Goal: Information Seeking & Learning: Find specific fact

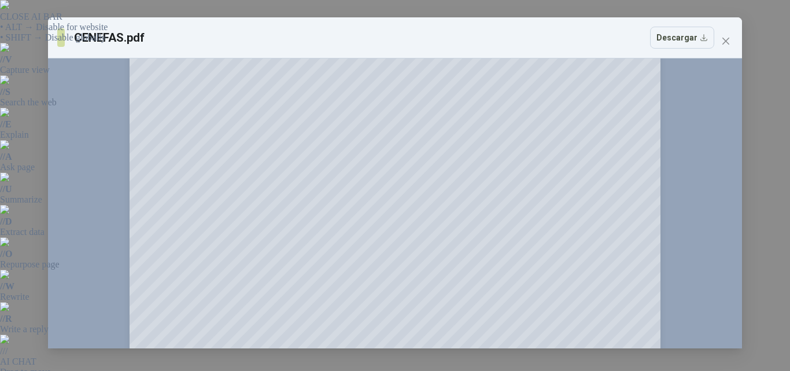
scroll to position [416, 0]
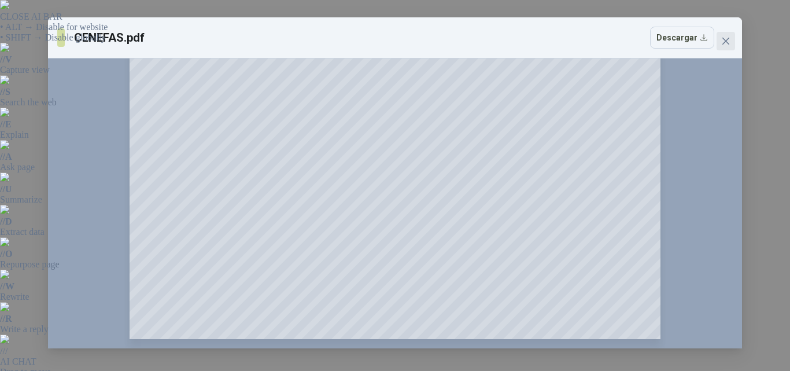
click at [721, 40] on icon "close" at bounding box center [725, 40] width 9 height 9
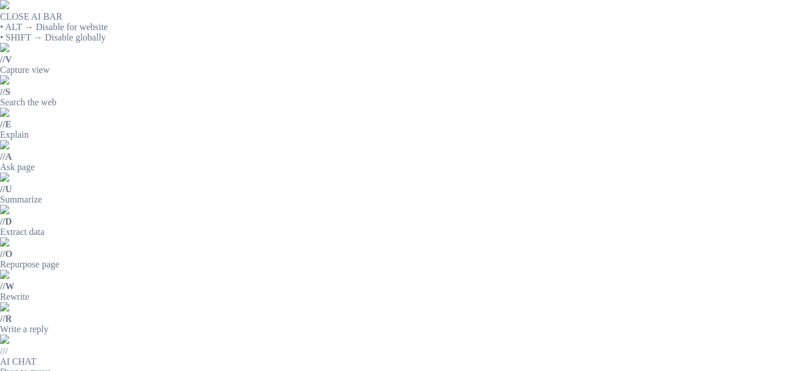
scroll to position [12, 0]
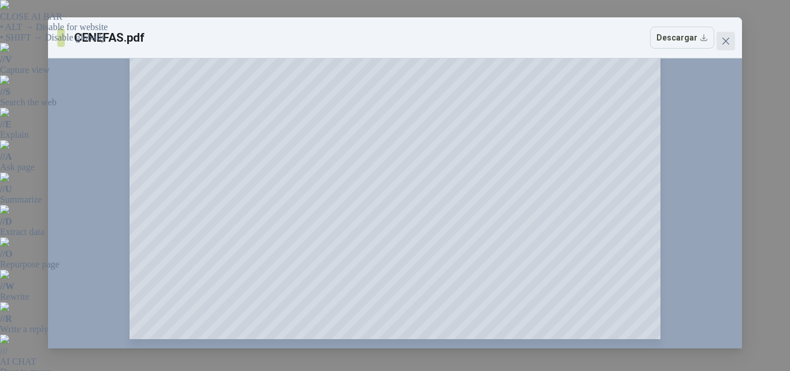
click at [722, 40] on icon "close" at bounding box center [725, 40] width 9 height 9
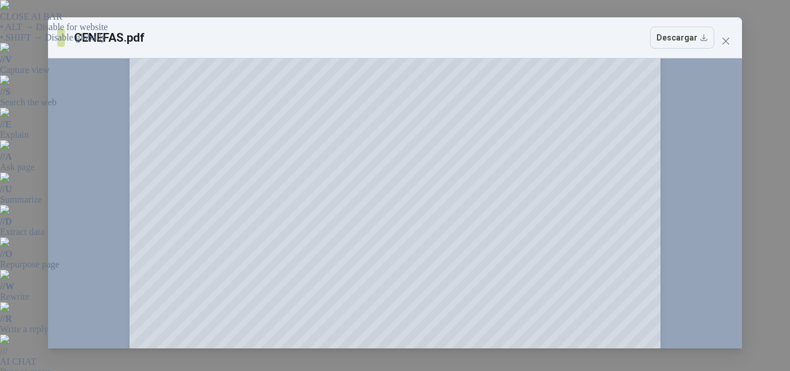
scroll to position [127, 0]
click at [731, 41] on span "Close" at bounding box center [726, 40] width 19 height 9
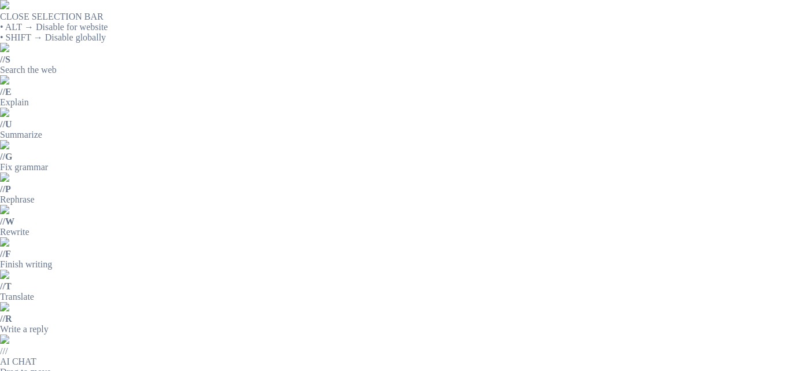
drag, startPoint x: 347, startPoint y: 119, endPoint x: 378, endPoint y: 120, distance: 31.9
copy p "CENEFA"
drag, startPoint x: 411, startPoint y: 117, endPoint x: 389, endPoint y: 127, distance: 23.8
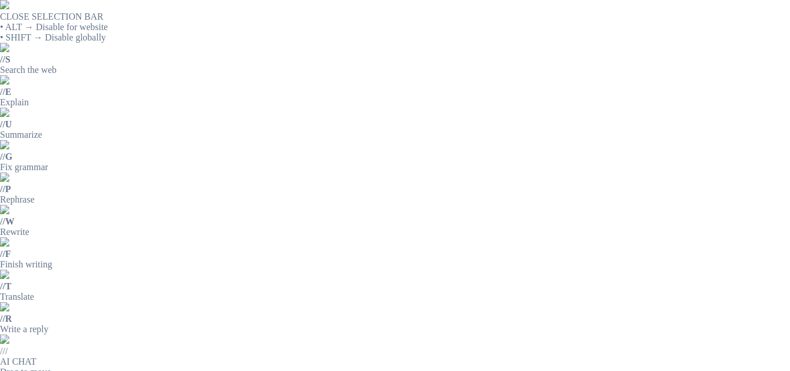
drag, startPoint x: 344, startPoint y: 118, endPoint x: 495, endPoint y: 121, distance: 151.6
copy p "CENEFA PLANA SIN PIE DE APOYO"
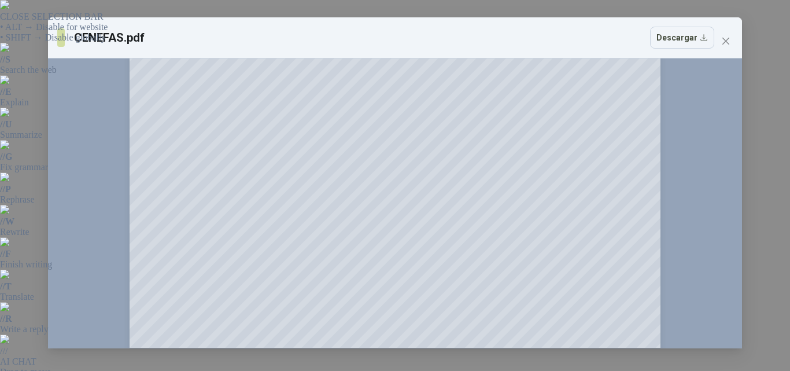
scroll to position [416, 0]
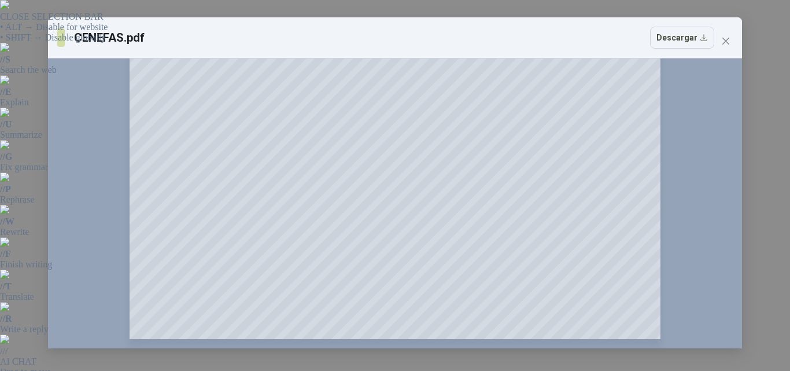
click at [739, 36] on div "CENEFAS.pdf Descargar" at bounding box center [395, 37] width 694 height 41
click at [722, 45] on button "Close" at bounding box center [726, 41] width 19 height 19
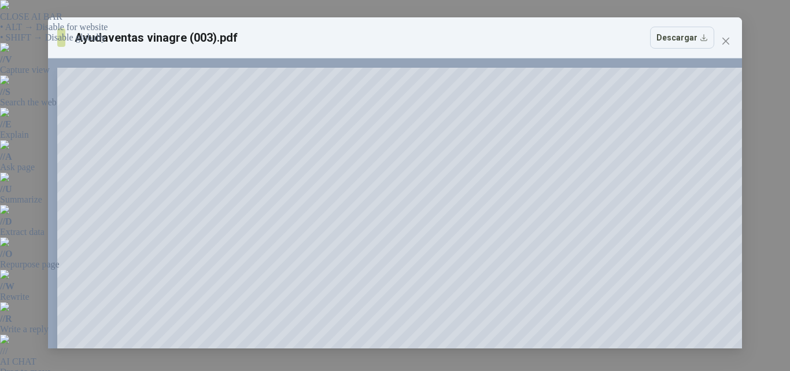
click at [723, 37] on icon "close" at bounding box center [725, 40] width 9 height 9
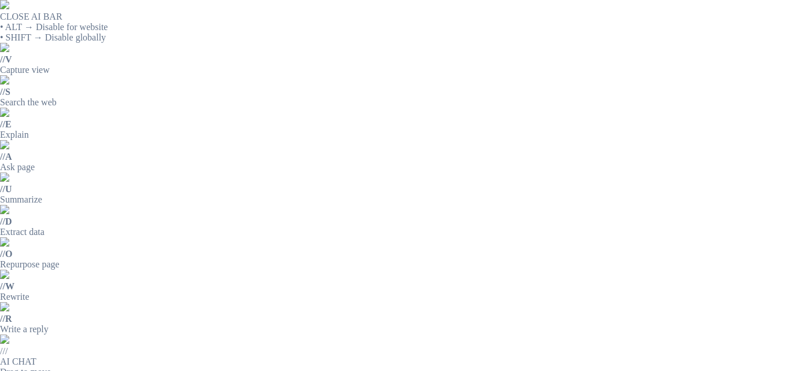
drag, startPoint x: 345, startPoint y: 90, endPoint x: 482, endPoint y: 91, distance: 137.1
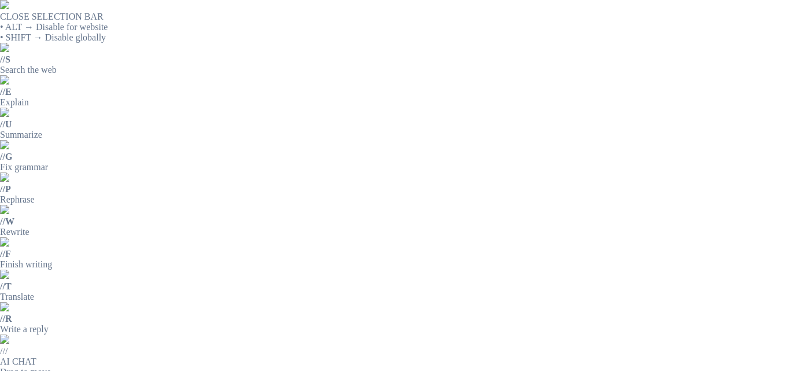
copy p "FILTRO Y LUBRICADOR CNX 1/2"
